Goal: Information Seeking & Learning: Learn about a topic

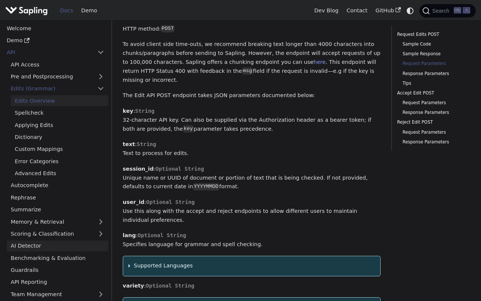
click at [27, 246] on link "AI Detector" at bounding box center [58, 245] width 102 height 11
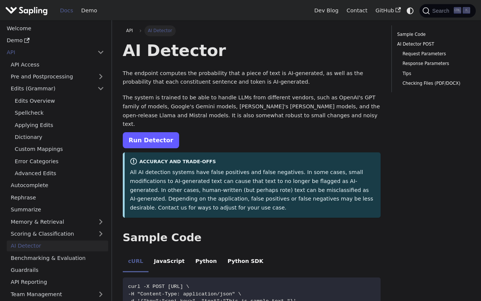
click at [162, 132] on link "Run Detector" at bounding box center [151, 140] width 56 height 16
click at [59, 88] on link "Edits (Grammar)" at bounding box center [58, 88] width 102 height 11
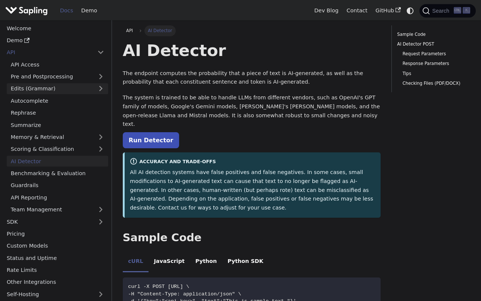
click at [59, 88] on link "Edits (Grammar)" at bounding box center [58, 88] width 102 height 11
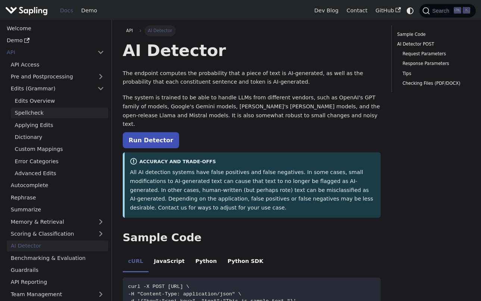
click at [52, 112] on link "Spellcheck" at bounding box center [59, 113] width 97 height 11
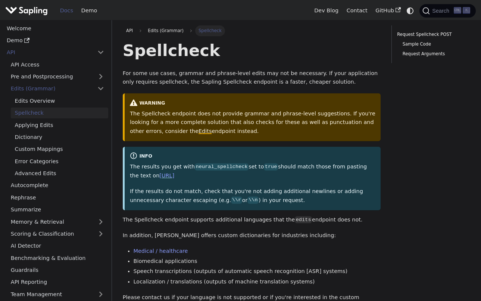
click at [199, 131] on link "Edits" at bounding box center [205, 131] width 13 height 6
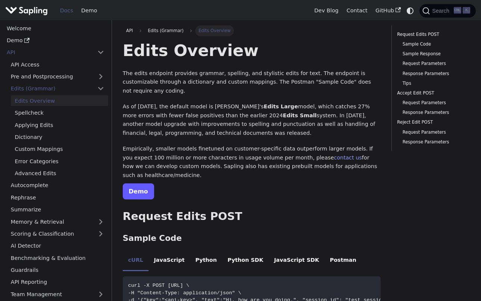
click at [138, 183] on link "Demo" at bounding box center [138, 191] width 31 height 16
click at [23, 26] on link "Welcome" at bounding box center [56, 28] width 106 height 11
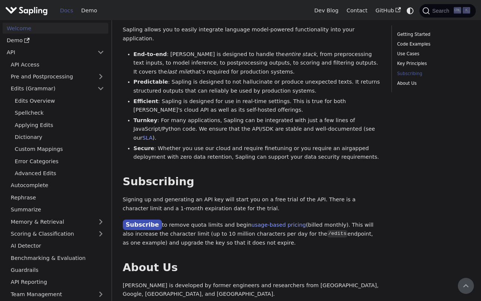
scroll to position [520, 0]
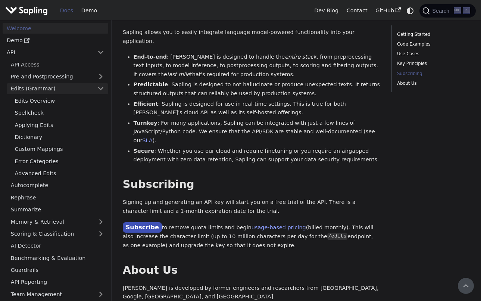
click at [100, 89] on link "Edits (Grammar)" at bounding box center [58, 88] width 102 height 11
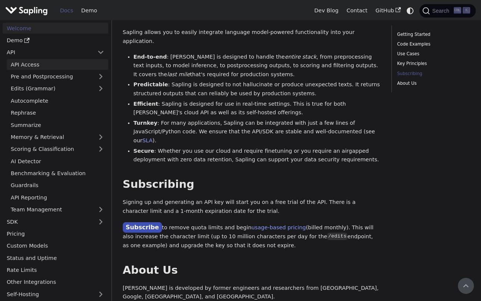
click at [91, 65] on link "API Access" at bounding box center [58, 64] width 102 height 11
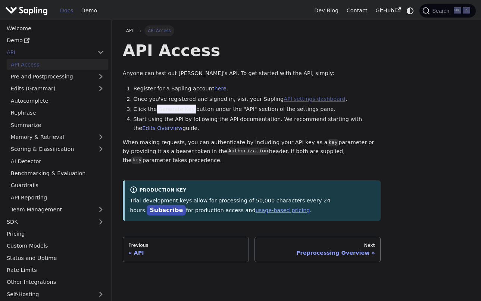
click at [284, 100] on link "API settings dashboard" at bounding box center [315, 99] width 62 height 6
click at [291, 99] on link "API settings dashboard" at bounding box center [315, 99] width 62 height 6
click at [183, 125] on link "Edits Overview" at bounding box center [162, 128] width 40 height 6
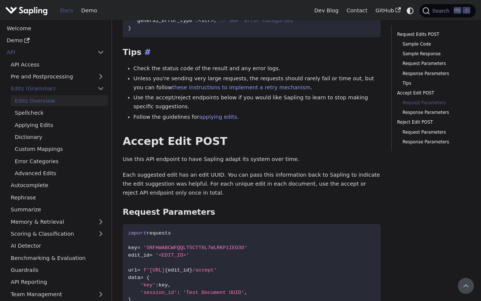
scroll to position [1307, 0]
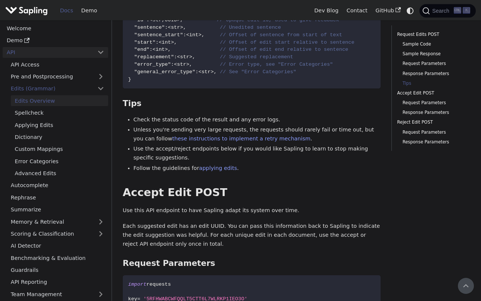
drag, startPoint x: 15, startPoint y: 51, endPoint x: 27, endPoint y: 62, distance: 16.4
click at [15, 51] on link "API" at bounding box center [48, 52] width 91 height 11
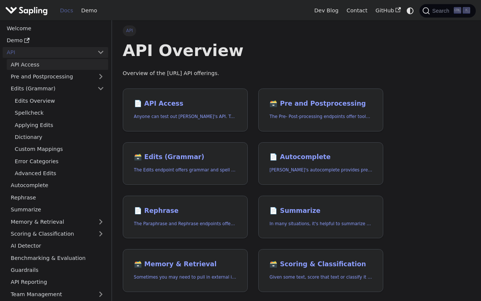
click at [34, 63] on link "API Access" at bounding box center [58, 64] width 102 height 11
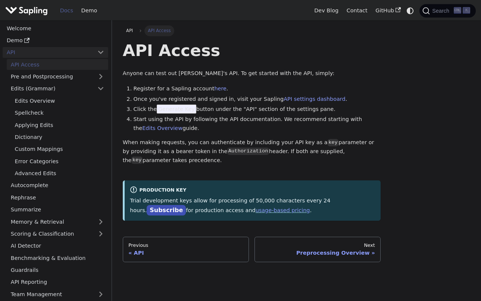
click at [12, 51] on link "API" at bounding box center [48, 52] width 91 height 11
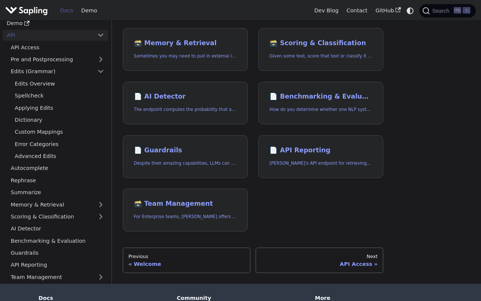
scroll to position [261, 0]
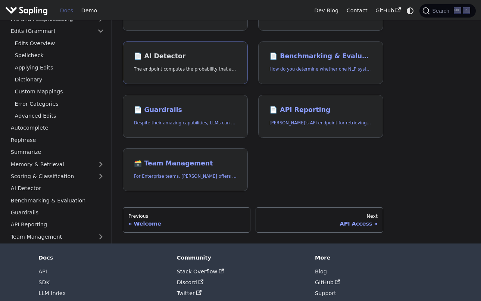
click at [164, 55] on h2 "📄️ AI Detector" at bounding box center [185, 56] width 103 height 8
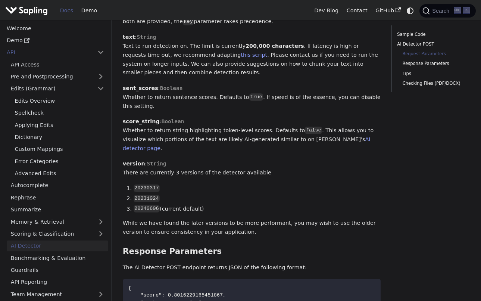
scroll to position [485, 0]
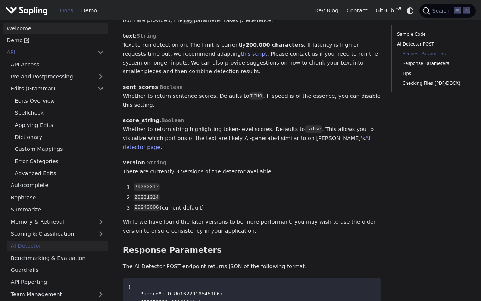
click at [23, 26] on link "Welcome" at bounding box center [56, 28] width 106 height 11
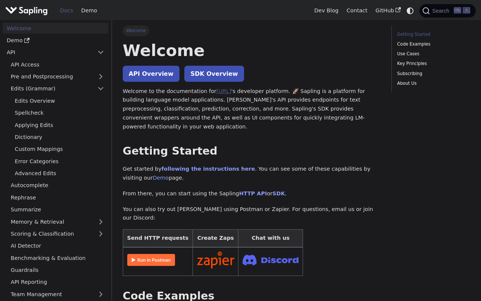
click at [220, 90] on link "[URL]" at bounding box center [224, 91] width 15 height 6
